Goal: Task Accomplishment & Management: Use online tool/utility

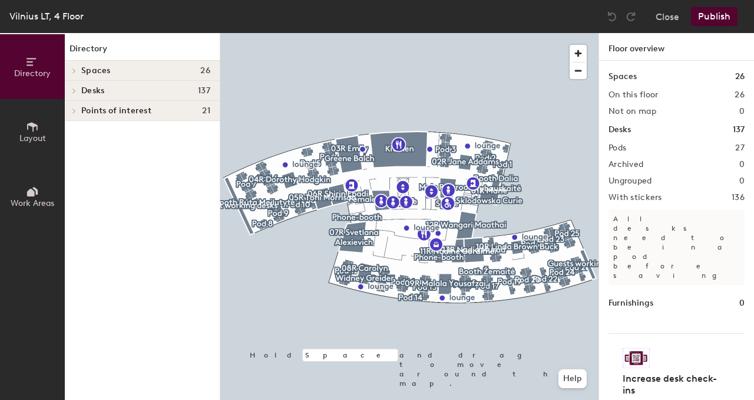
click at [78, 90] on span at bounding box center [73, 91] width 10 height 6
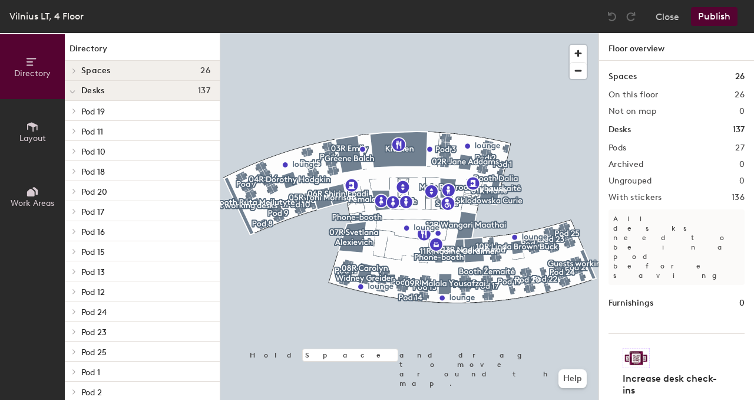
click at [84, 89] on span "Desks" at bounding box center [92, 90] width 23 height 9
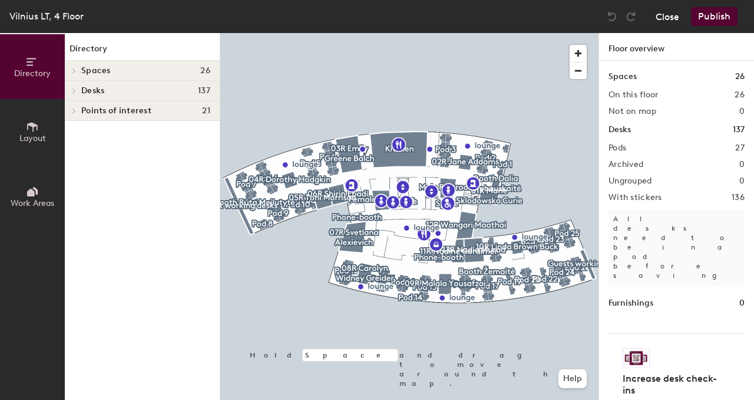
click at [659, 17] on button "Close" at bounding box center [668, 16] width 24 height 19
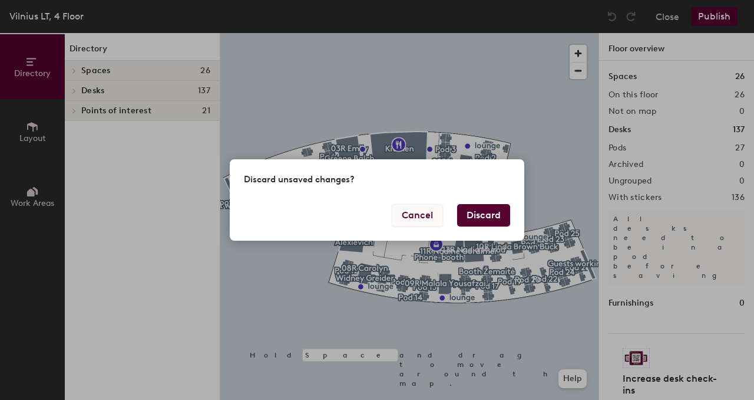
click at [437, 209] on button "Cancel" at bounding box center [417, 215] width 51 height 22
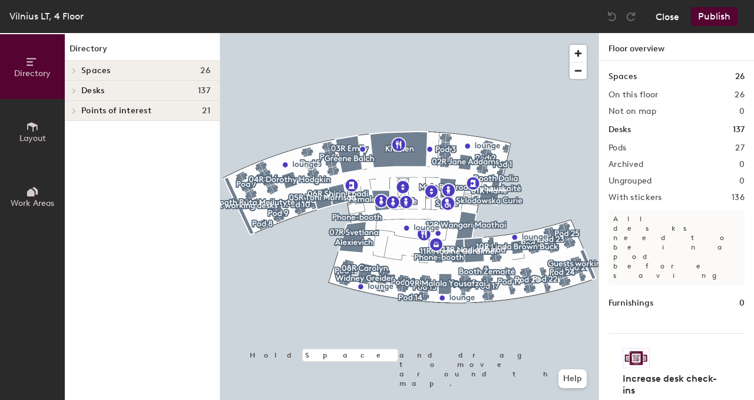
click at [671, 18] on button "Close" at bounding box center [668, 16] width 24 height 19
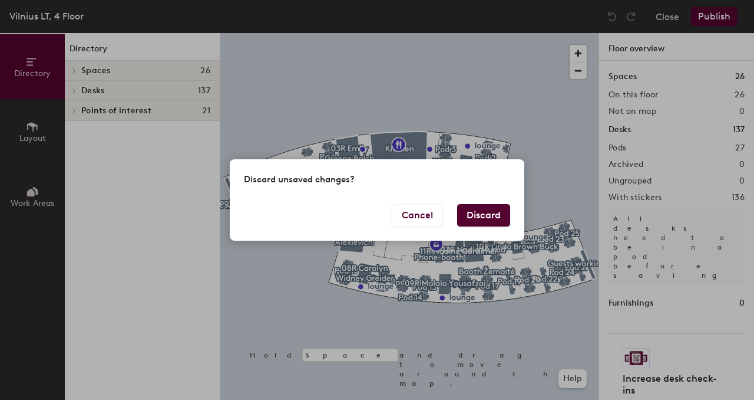
click at [494, 216] on button "Discard" at bounding box center [483, 215] width 53 height 22
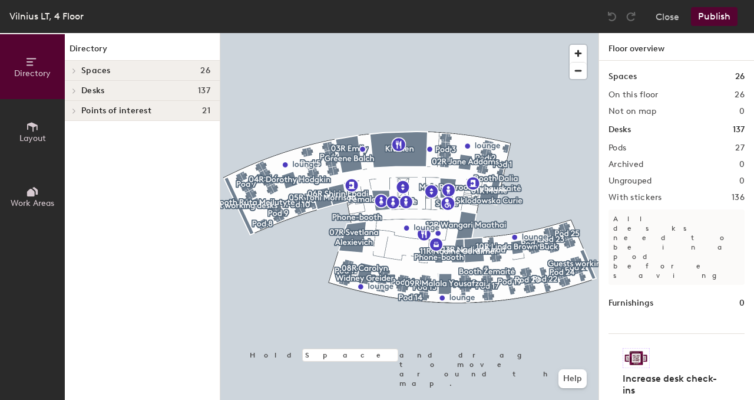
click at [79, 68] on div at bounding box center [73, 71] width 13 height 6
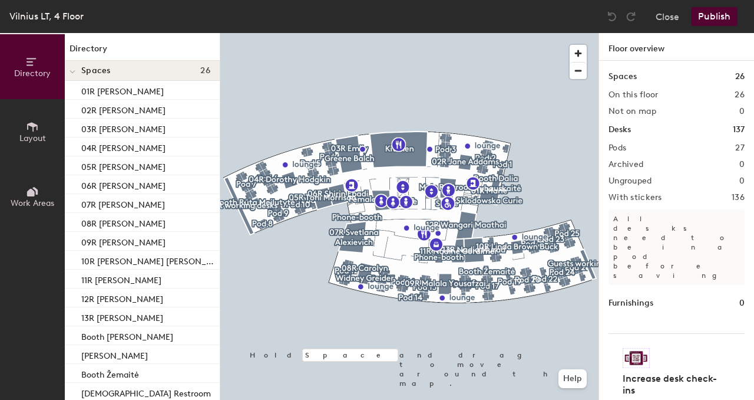
click at [79, 68] on div at bounding box center [72, 70] width 15 height 19
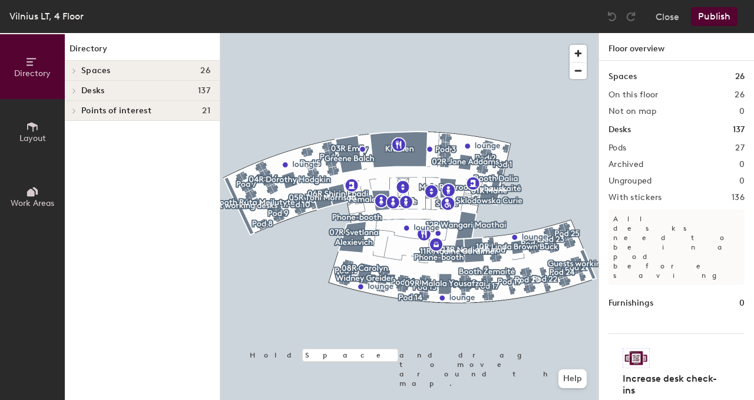
click at [79, 68] on div at bounding box center [73, 71] width 13 height 6
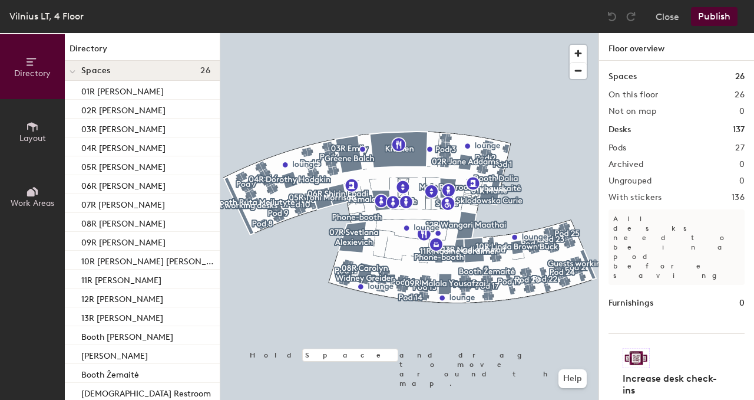
click at [29, 190] on icon at bounding box center [31, 193] width 8 height 8
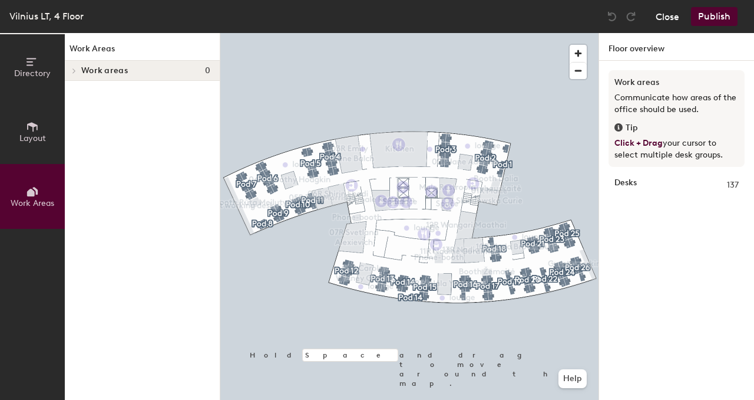
click at [672, 22] on button "Close" at bounding box center [668, 16] width 24 height 19
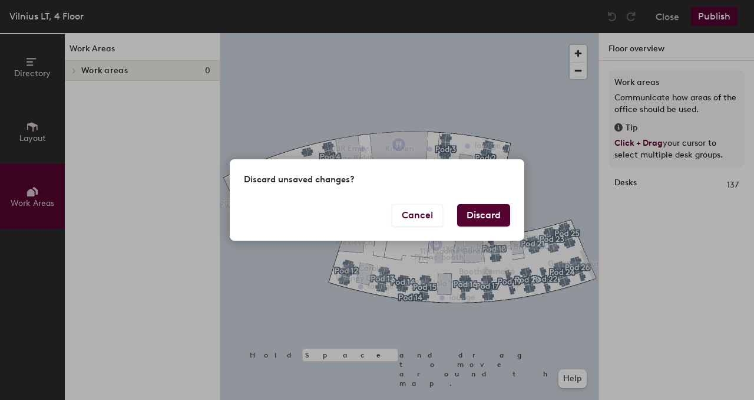
click at [483, 207] on button "Discard" at bounding box center [483, 215] width 53 height 22
